Goal: Information Seeking & Learning: Understand process/instructions

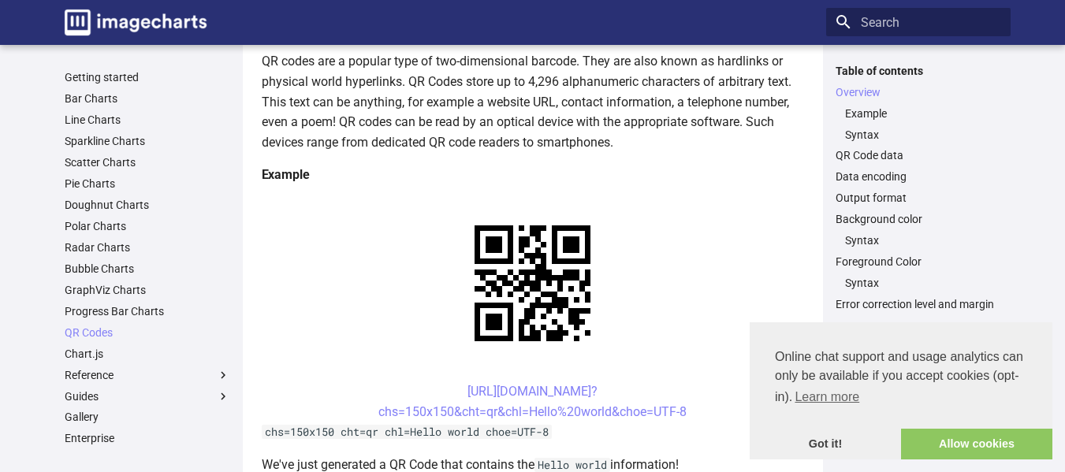
scroll to position [237, 0]
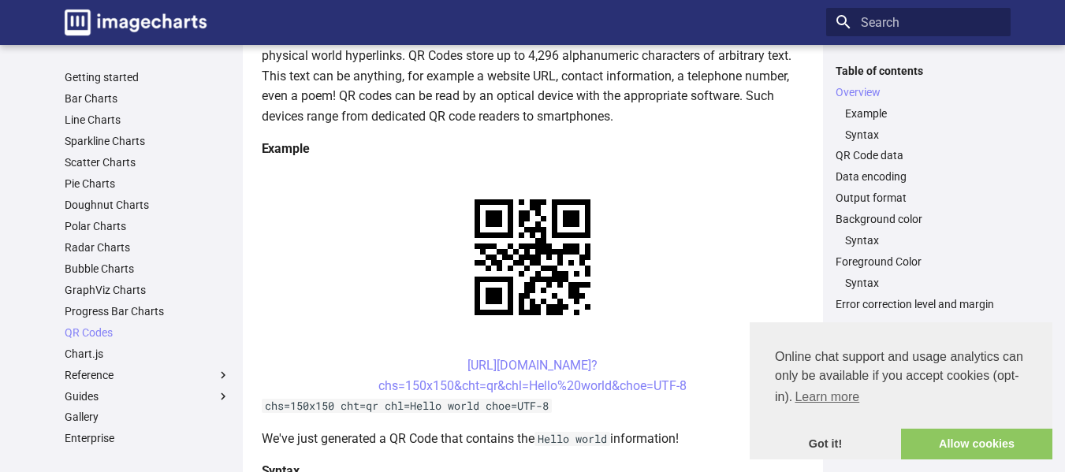
scroll to position [235, 0]
click at [445, 358] on link "https://image-charts.com/chart? chs=150x150&cht=qr&chl=Hello%20world&choe=UTF-8" at bounding box center [532, 375] width 308 height 35
click at [449, 358] on link "https://image-charts.com/chart? chs=150x150&cht=qr&chl=Hello%20world&choe=UTF-8" at bounding box center [532, 375] width 308 height 35
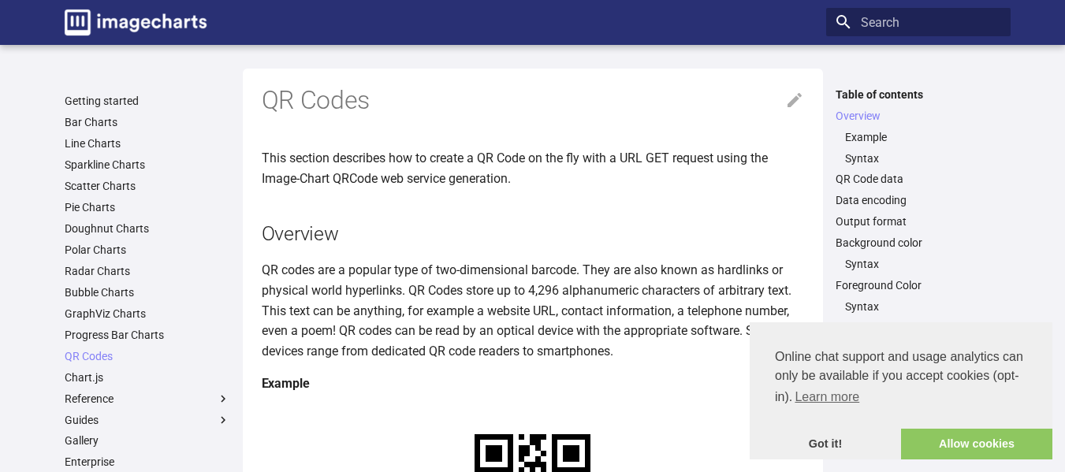
scroll to position [237, 0]
